Goal: Find specific page/section: Find specific page/section

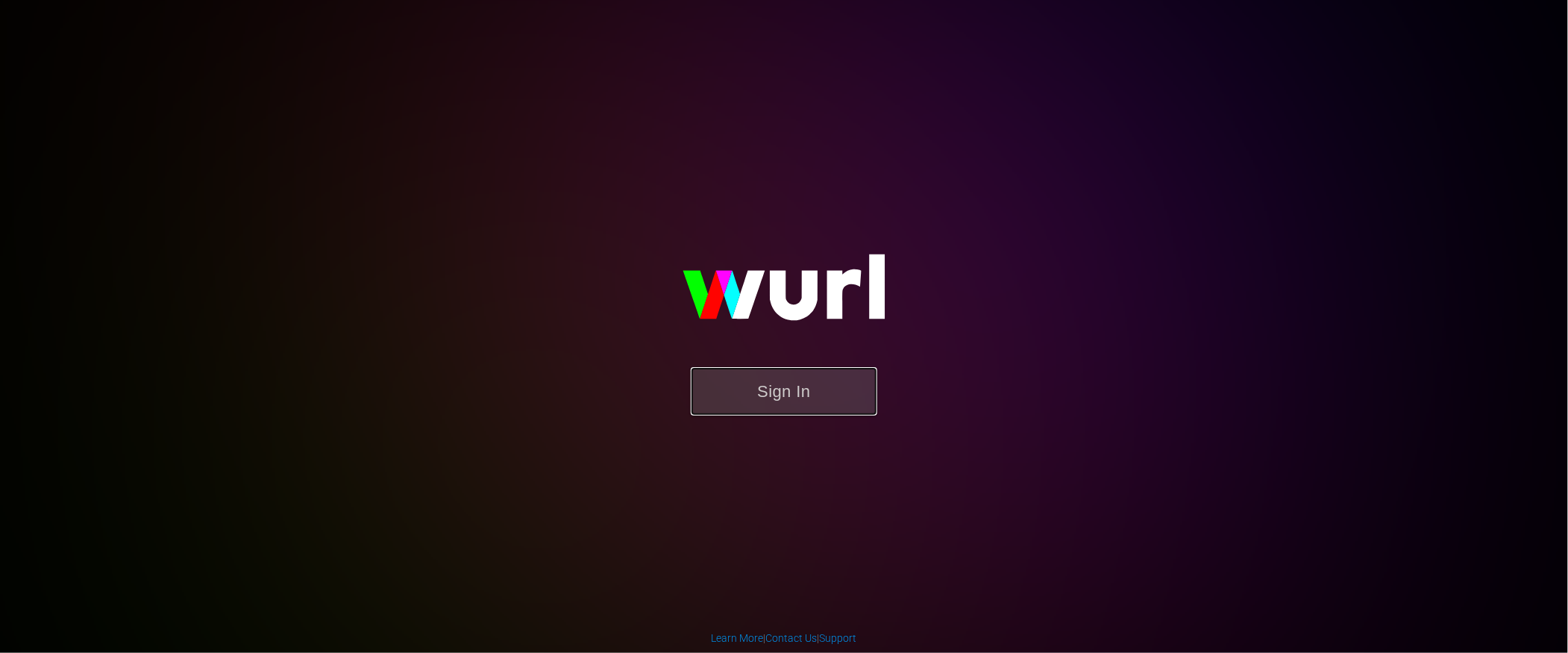
click at [815, 139] on button "Sign In" at bounding box center [784, 391] width 186 height 48
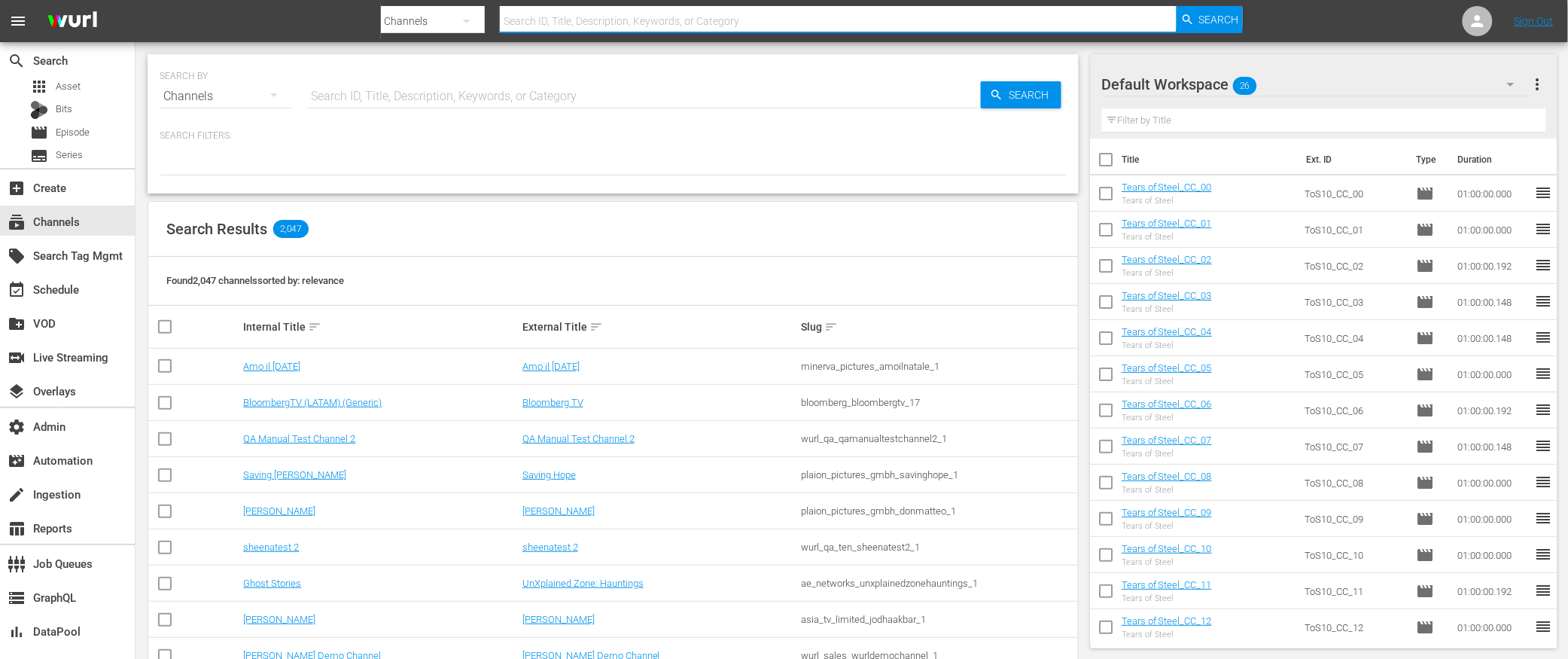
click at [662, 14] on input "text" at bounding box center [838, 21] width 677 height 36
type input "zeeworld"
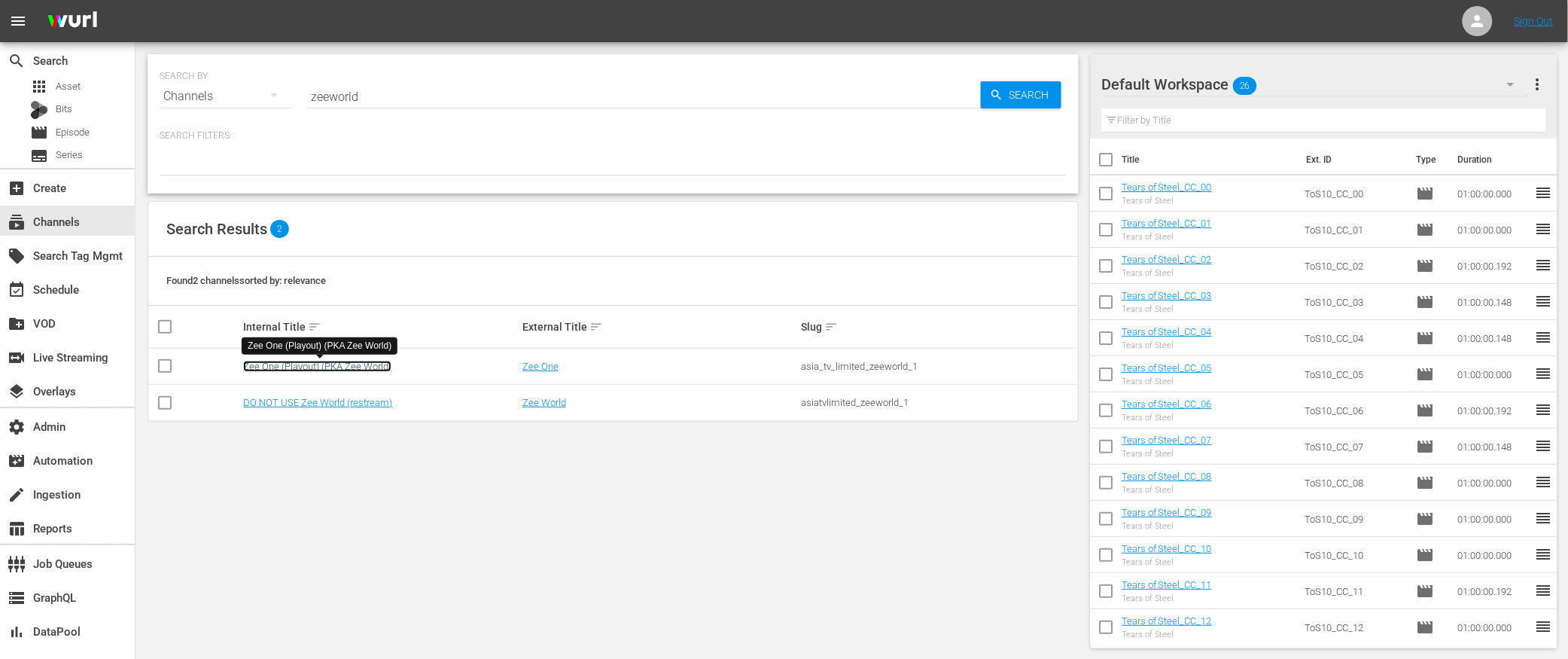
click at [361, 368] on link "Zee One (Playout) (PKA Zee World)" at bounding box center [317, 365] width 149 height 11
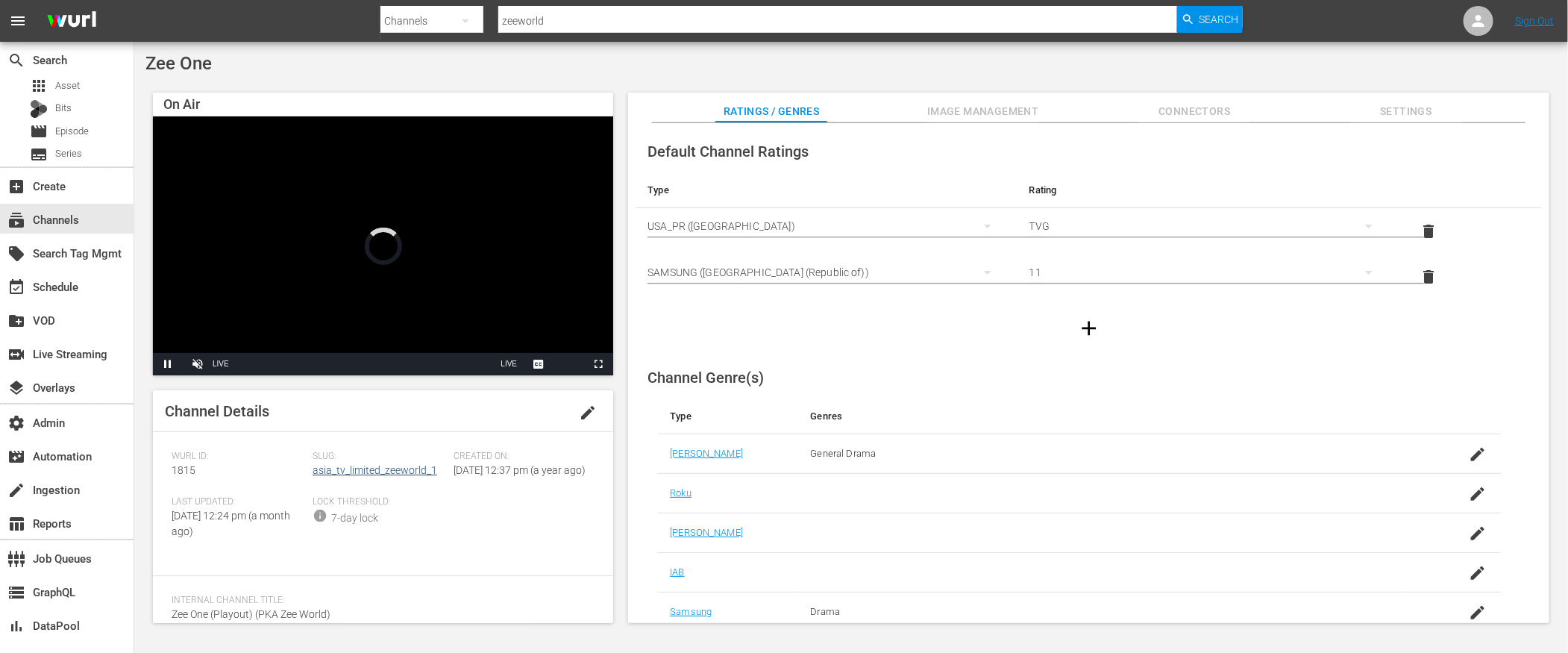
click at [402, 480] on div "Slug: asia_tv_limited_zeeworld_1" at bounding box center [383, 473] width 141 height 45
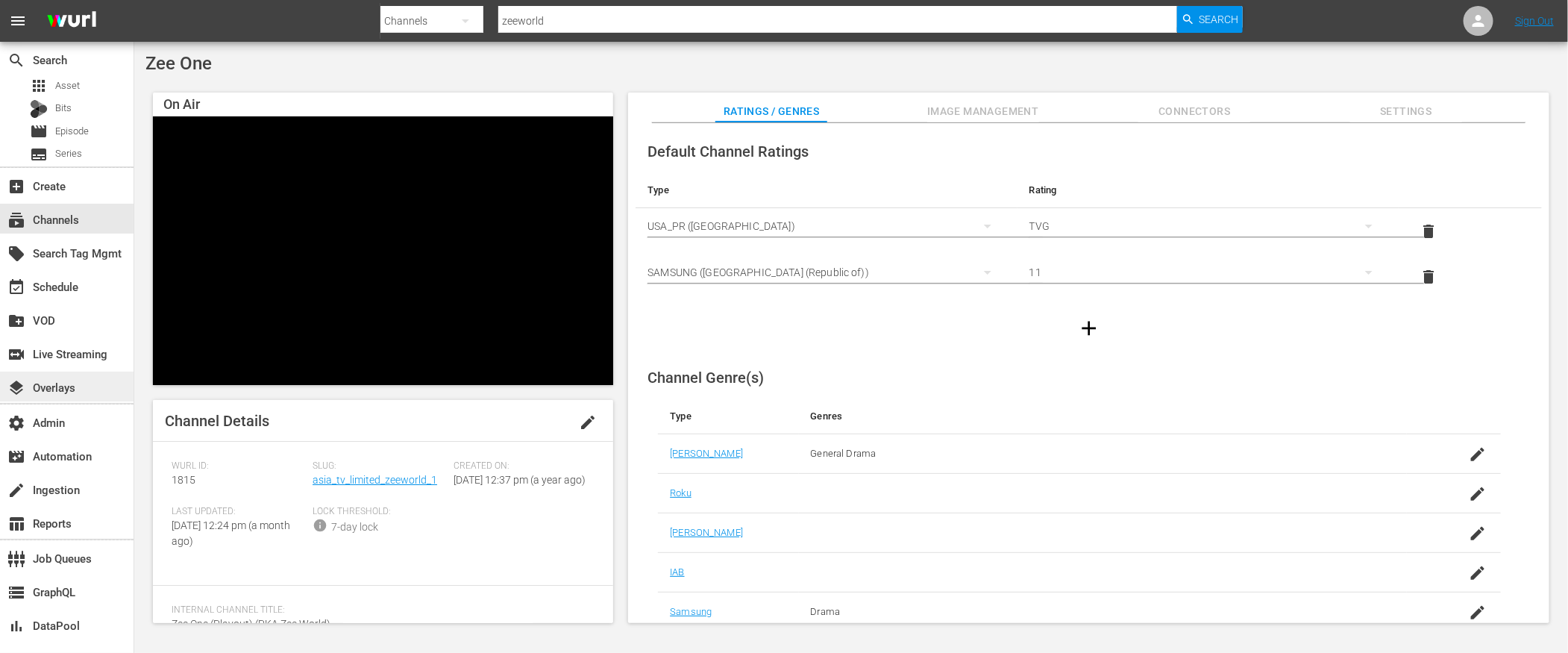
click at [61, 384] on div "layers Overlays" at bounding box center [42, 385] width 84 height 13
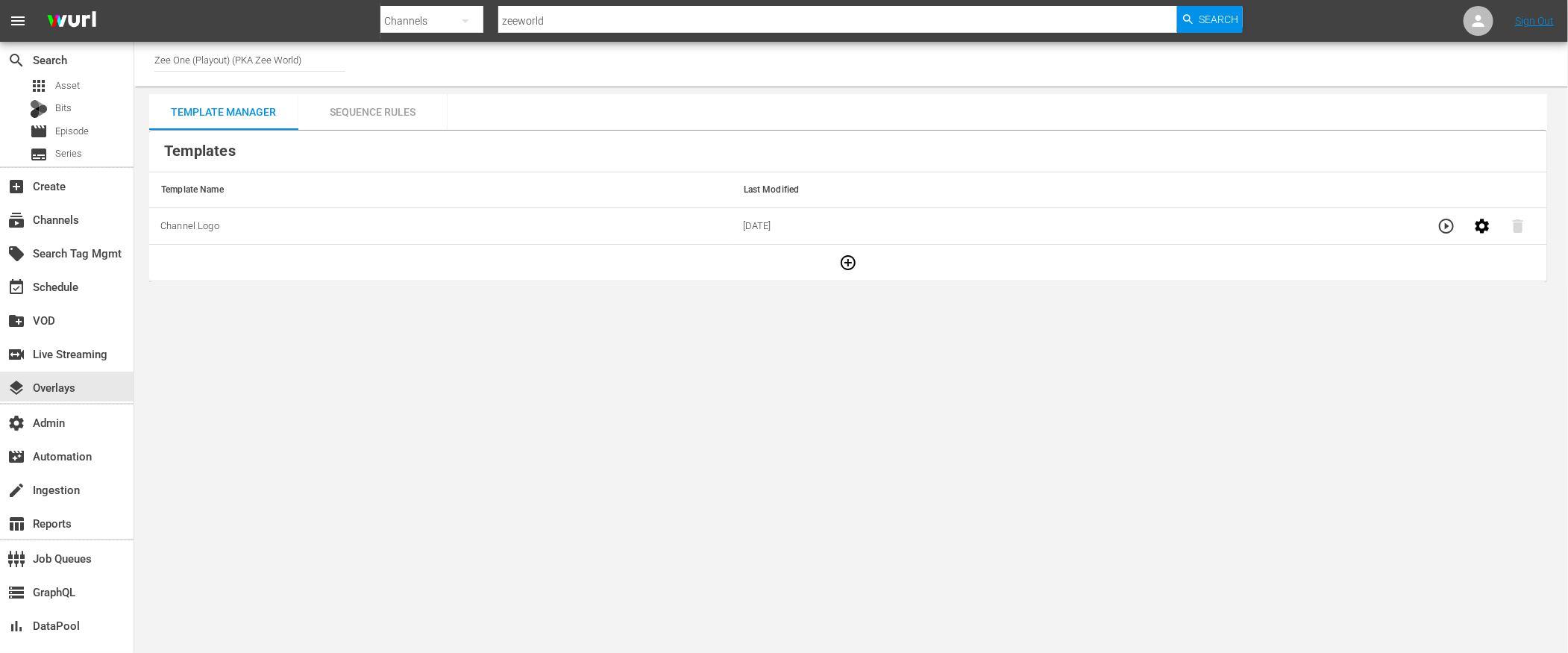
click at [371, 111] on div "Sequence Rules" at bounding box center [373, 111] width 149 height 36
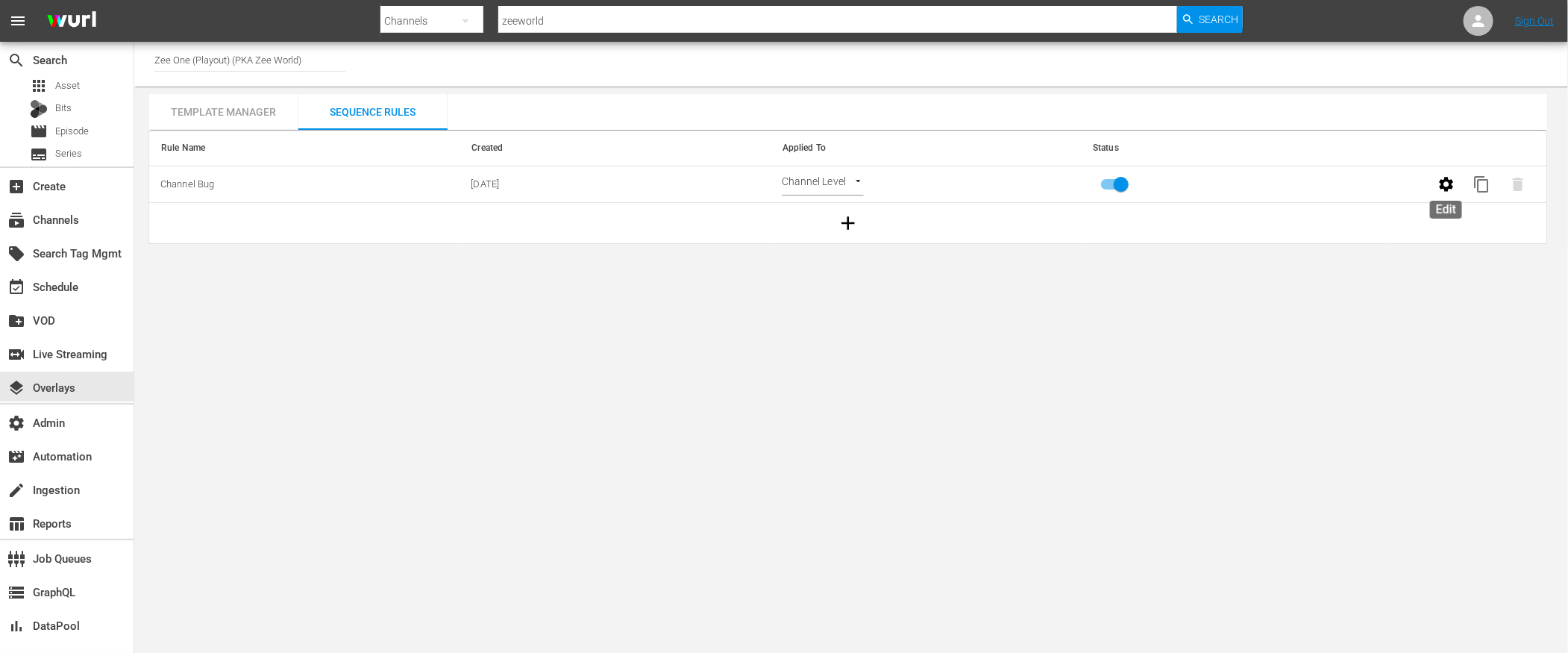
click at [1439, 184] on icon "button" at bounding box center [1446, 184] width 18 height 18
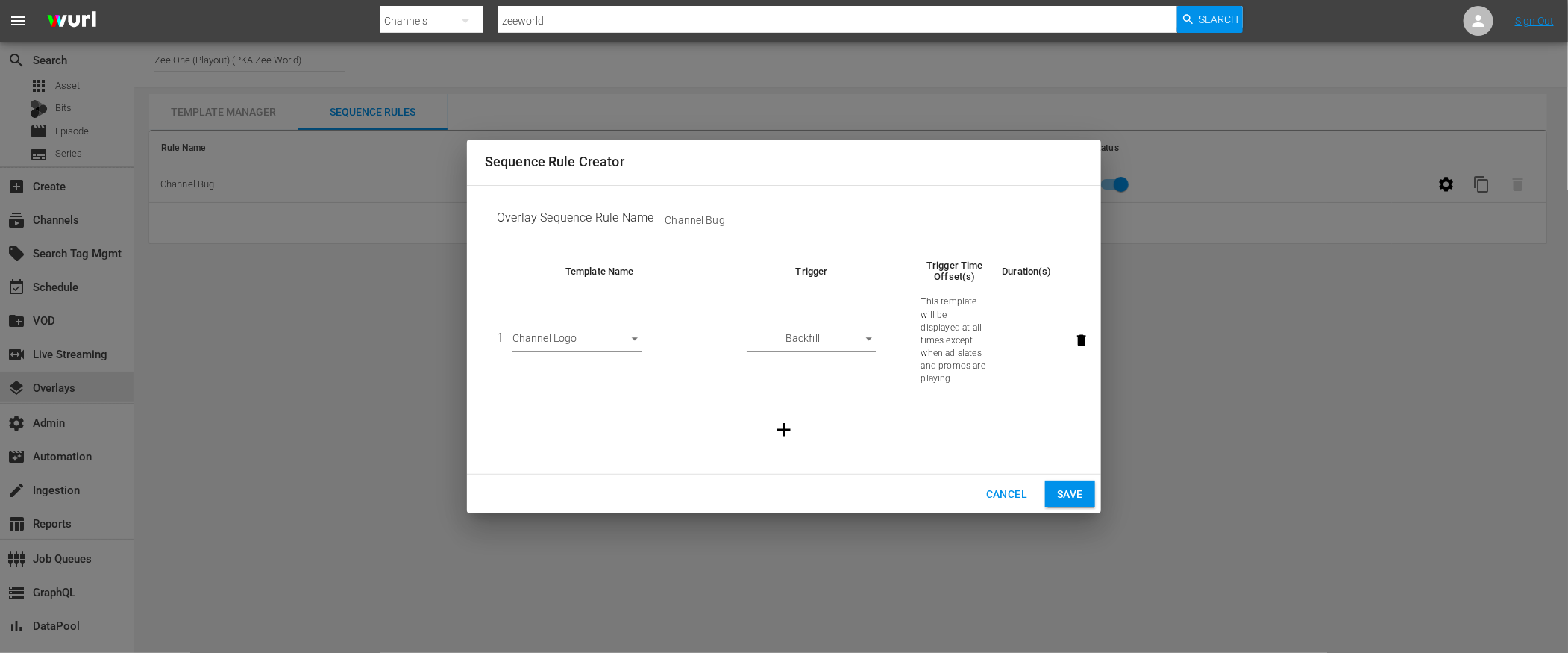
click at [1002, 501] on span "Cancel" at bounding box center [1006, 494] width 41 height 18
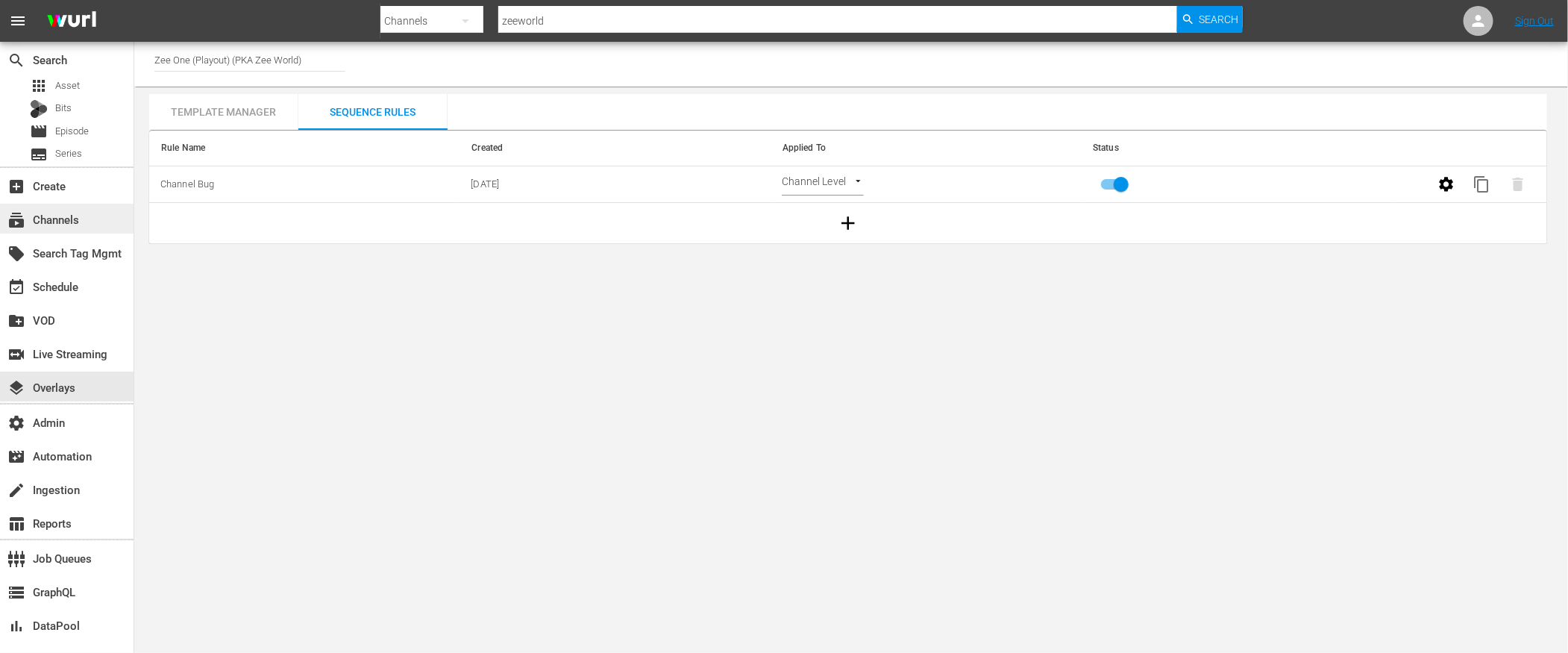
click at [59, 222] on div "subscriptions Channels" at bounding box center [42, 217] width 84 height 13
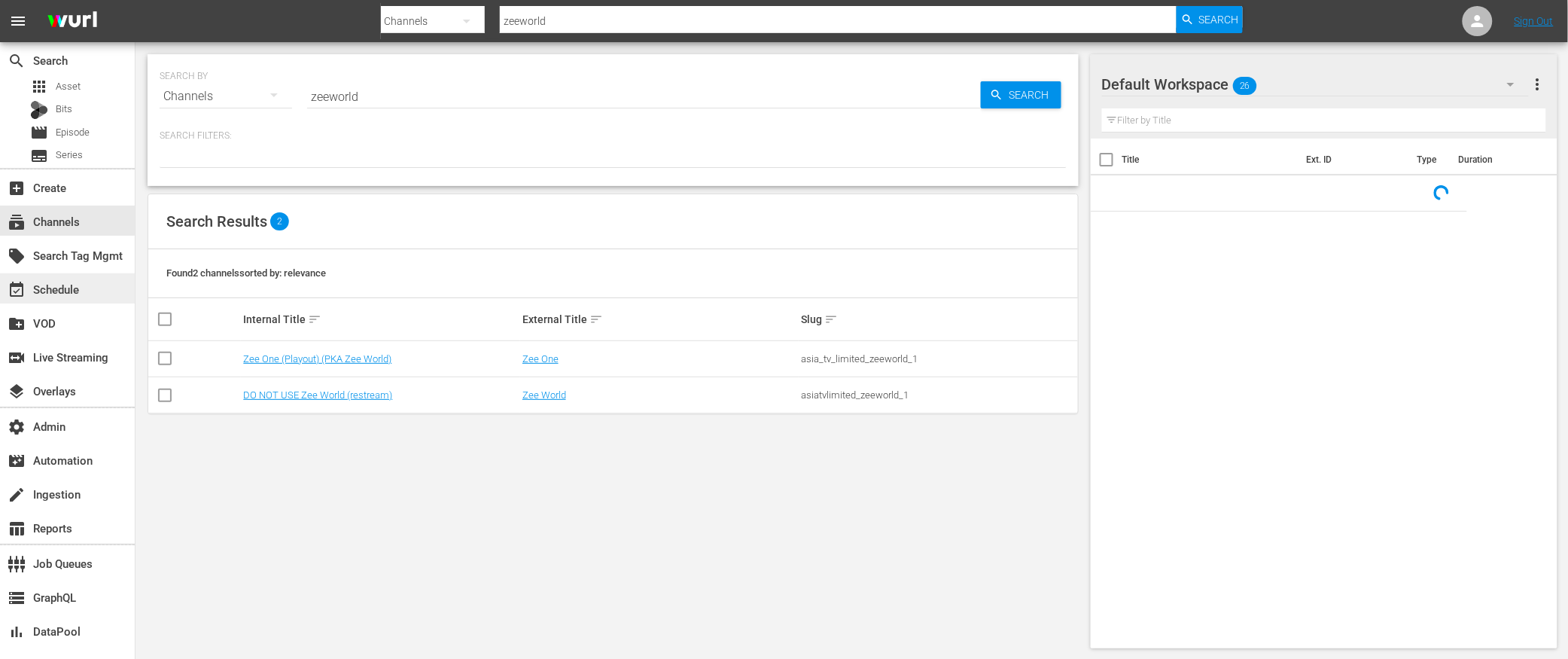
click at [44, 287] on div "event_available Schedule" at bounding box center [42, 287] width 84 height 14
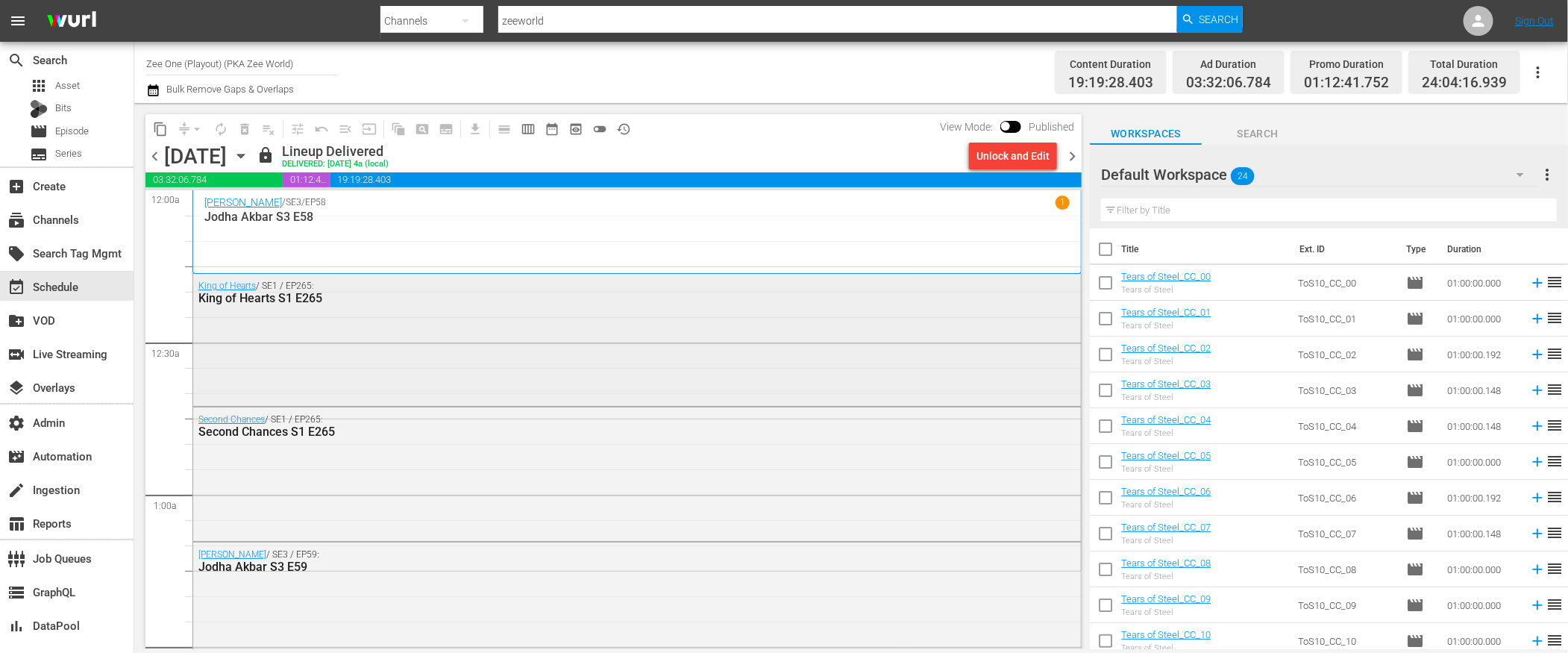
click at [618, 314] on div "King of Hearts / SE1 / EP265: King of Hearts S1 E265" at bounding box center [637, 338] width 888 height 129
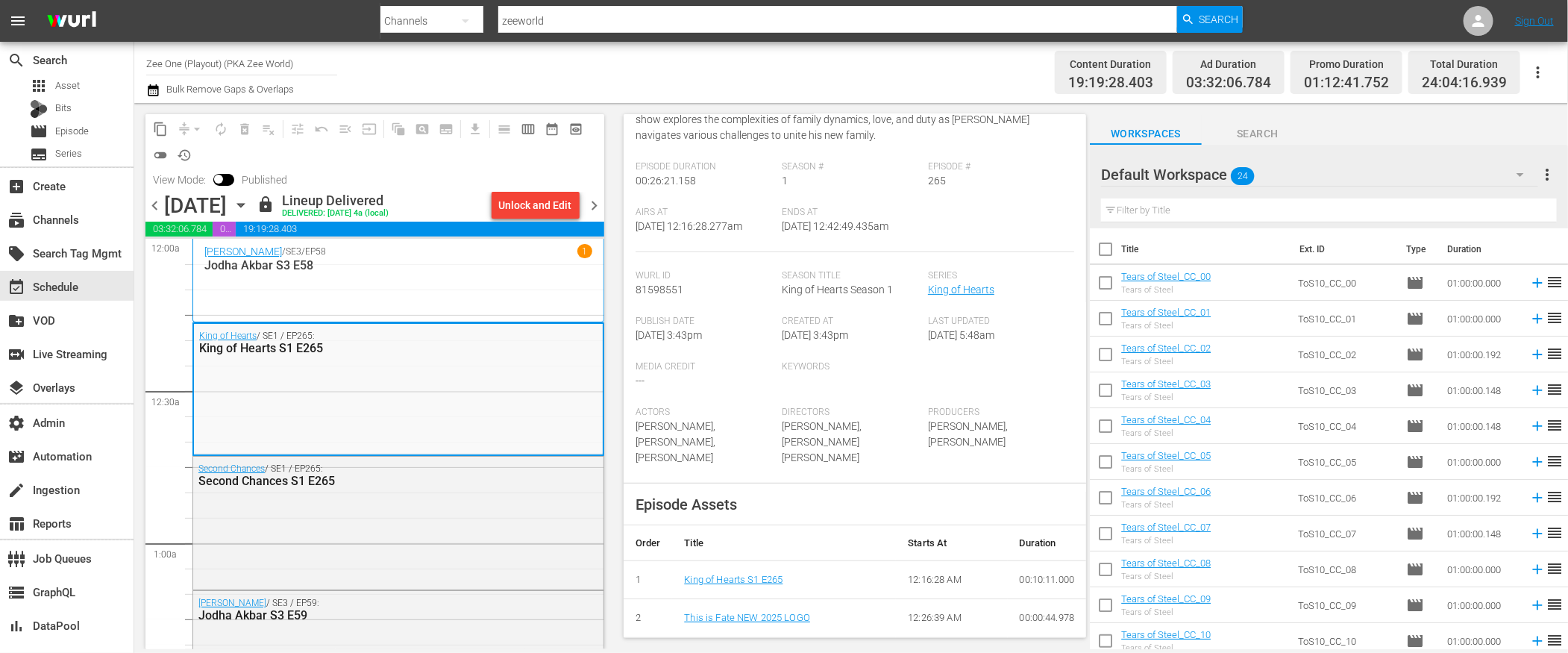
scroll to position [303, 0]
